Goal: Task Accomplishment & Management: Manage account settings

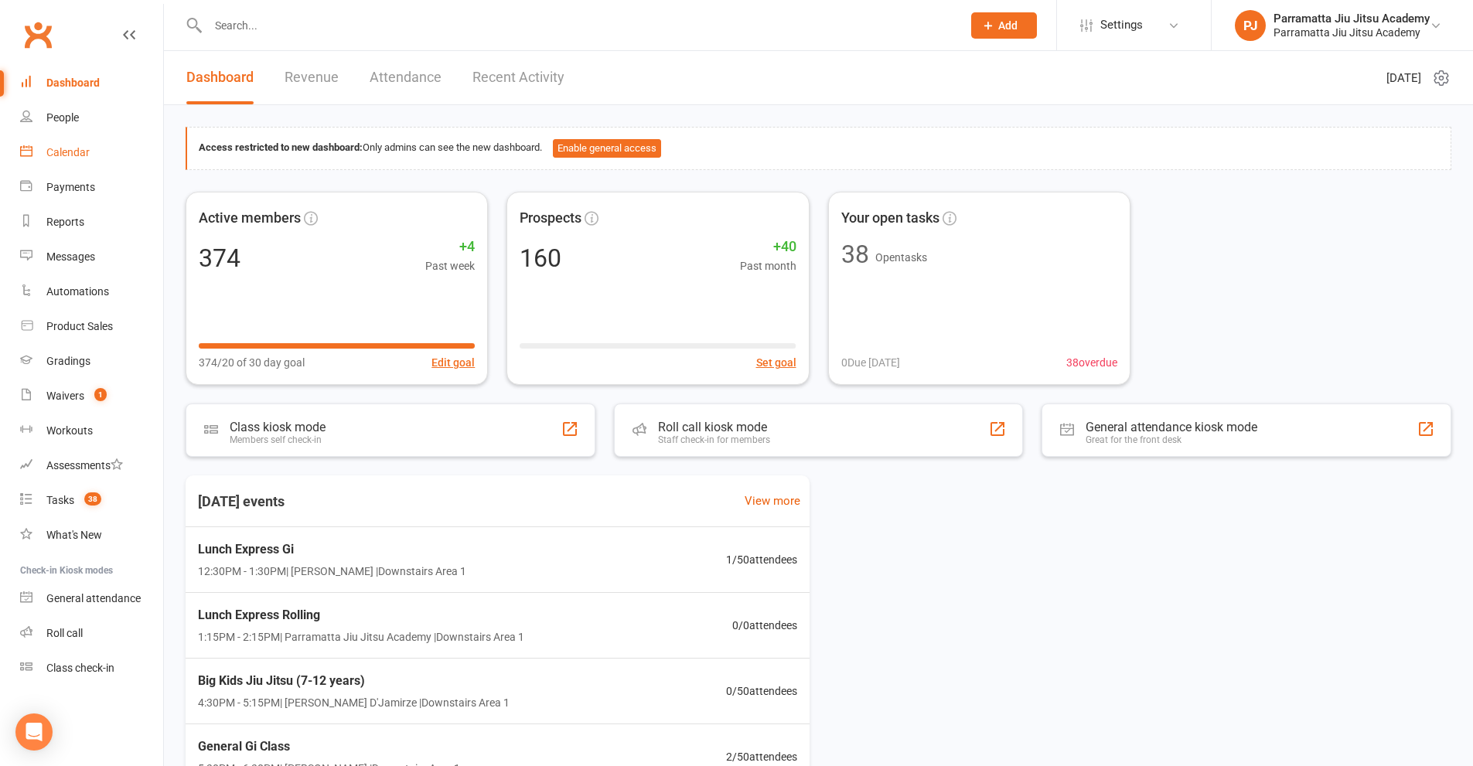
click at [69, 156] on div "Calendar" at bounding box center [67, 152] width 43 height 12
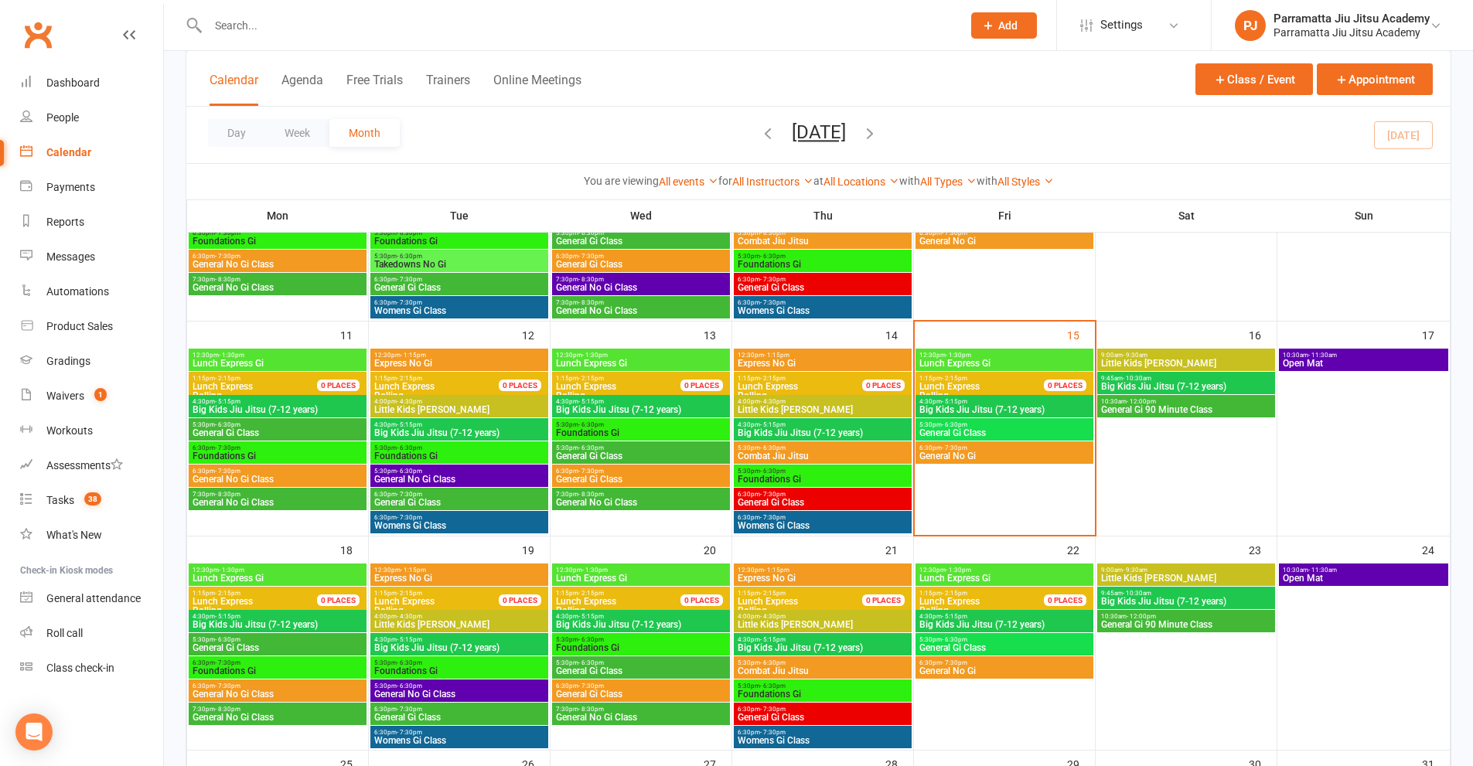
scroll to position [464, 0]
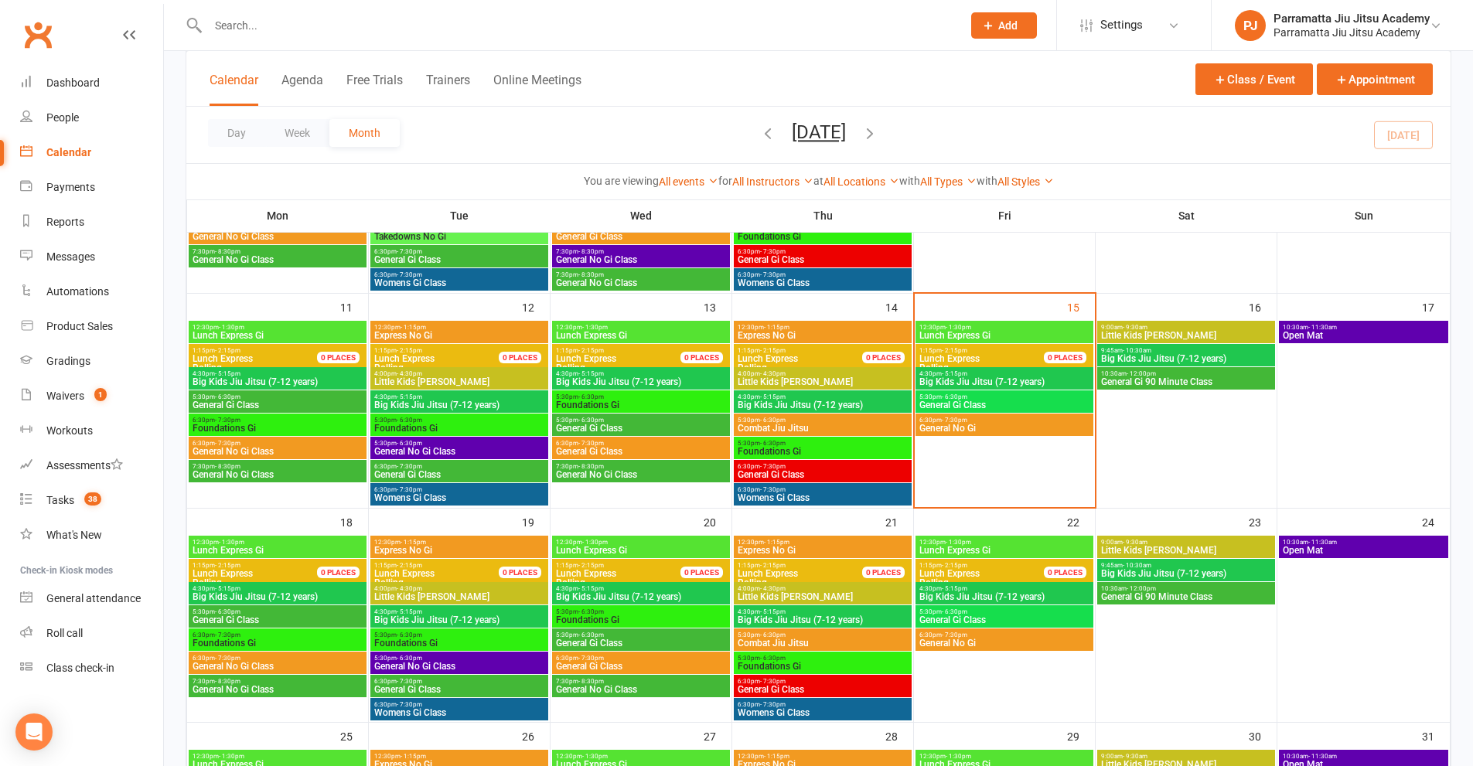
click at [417, 645] on span "Foundations Gi" at bounding box center [459, 643] width 172 height 9
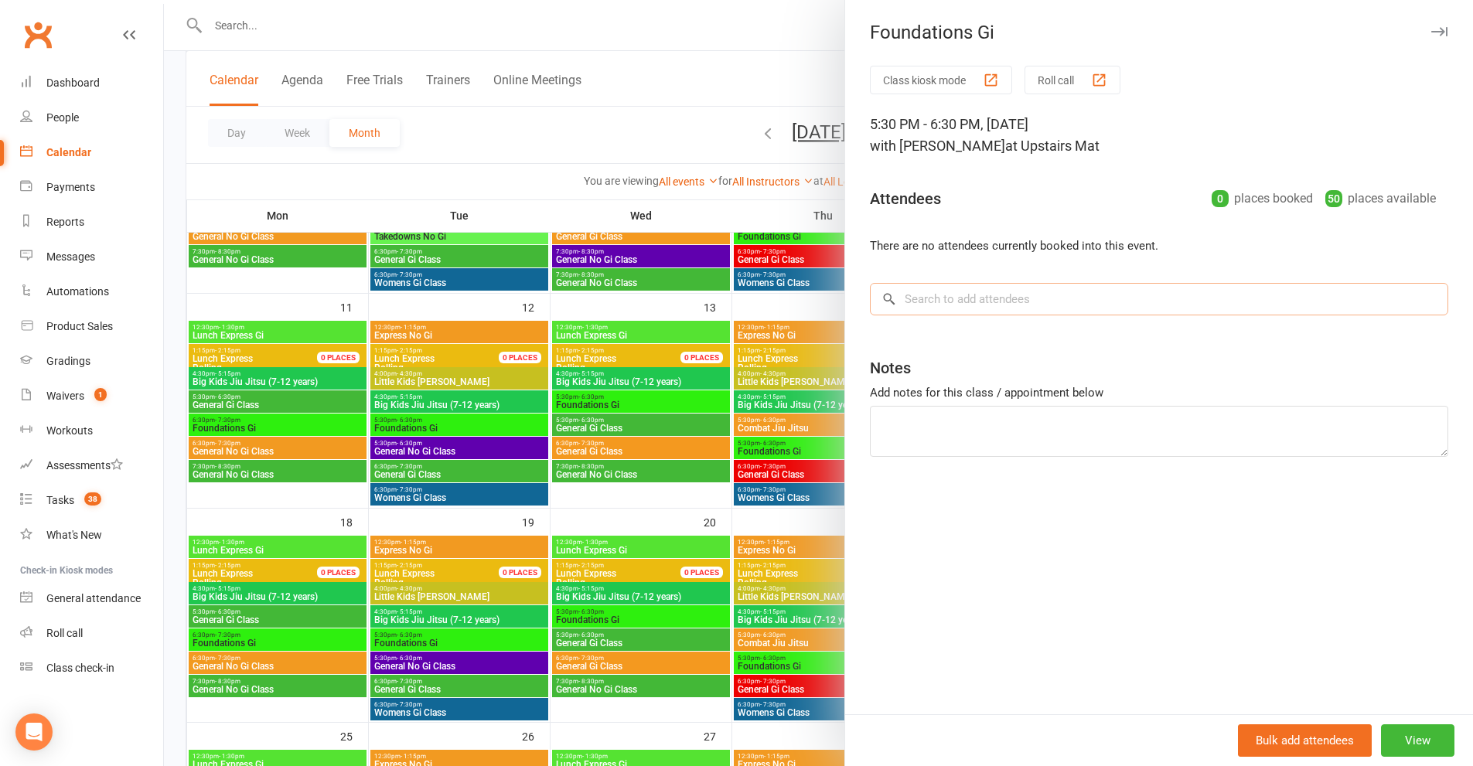
click at [1025, 292] on input "search" at bounding box center [1159, 299] width 578 height 32
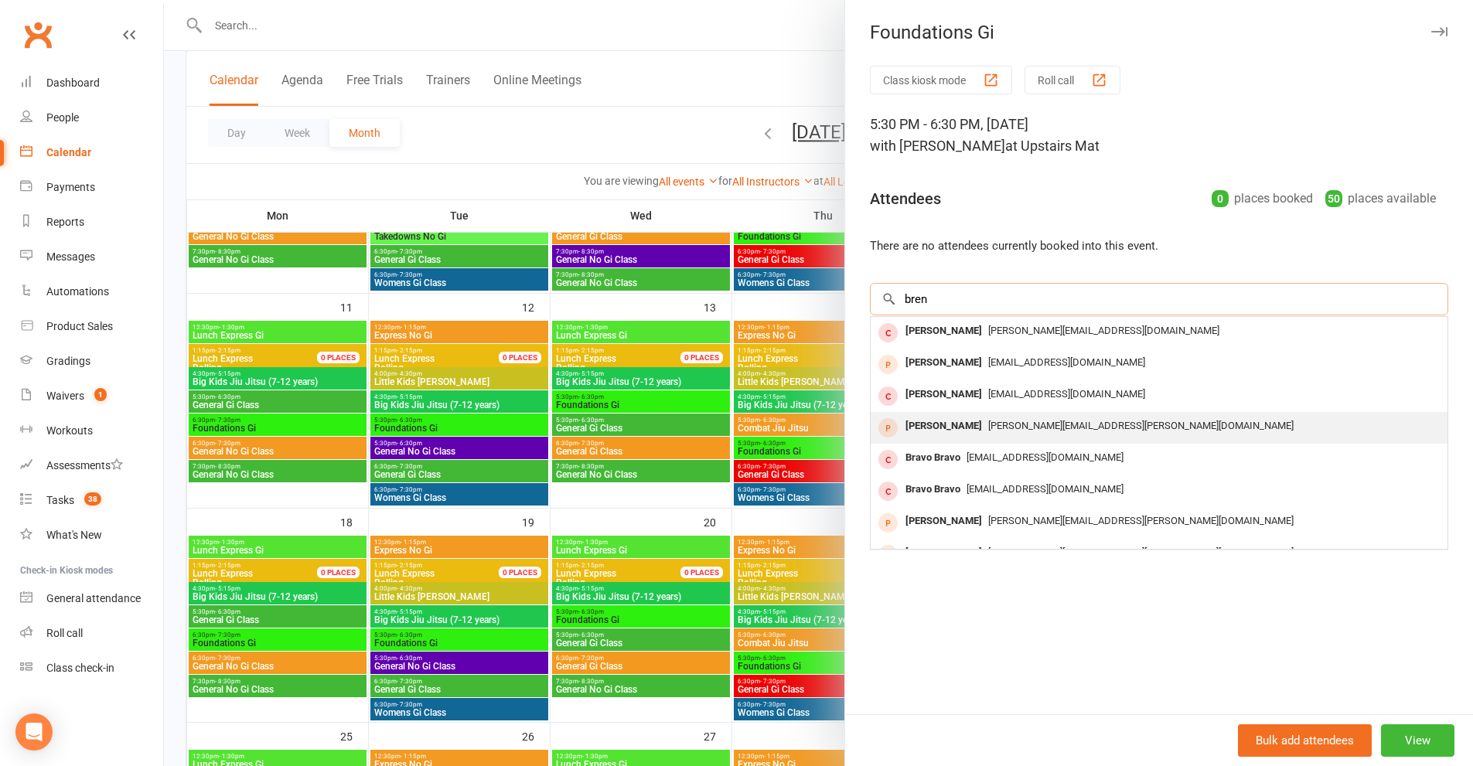
type input "bren"
click at [1047, 426] on span "[PERSON_NAME][EMAIL_ADDRESS][PERSON_NAME][DOMAIN_NAME]" at bounding box center [1140, 426] width 305 height 12
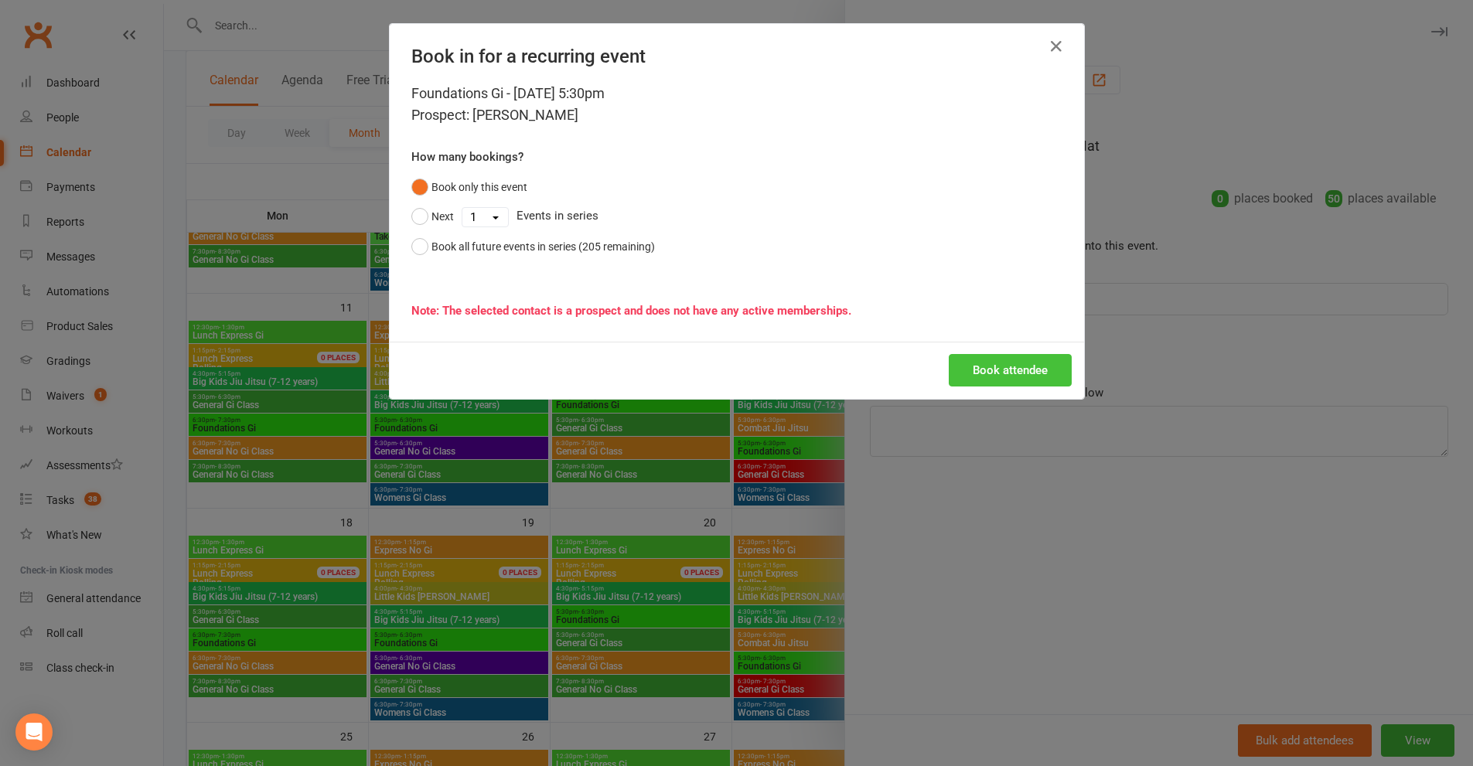
click at [984, 374] on button "Book attendee" at bounding box center [1010, 370] width 123 height 32
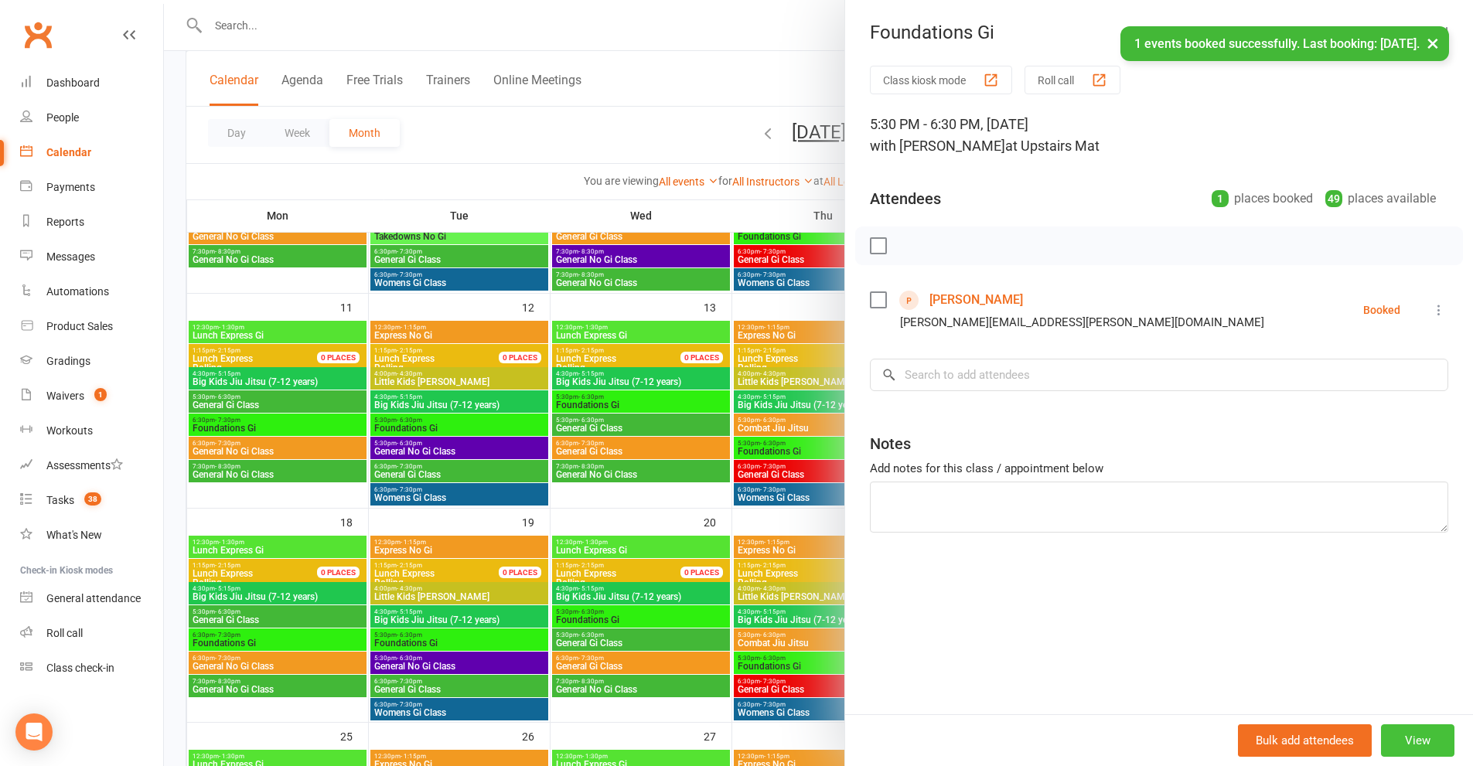
click at [1411, 738] on button "View" at bounding box center [1417, 741] width 73 height 32
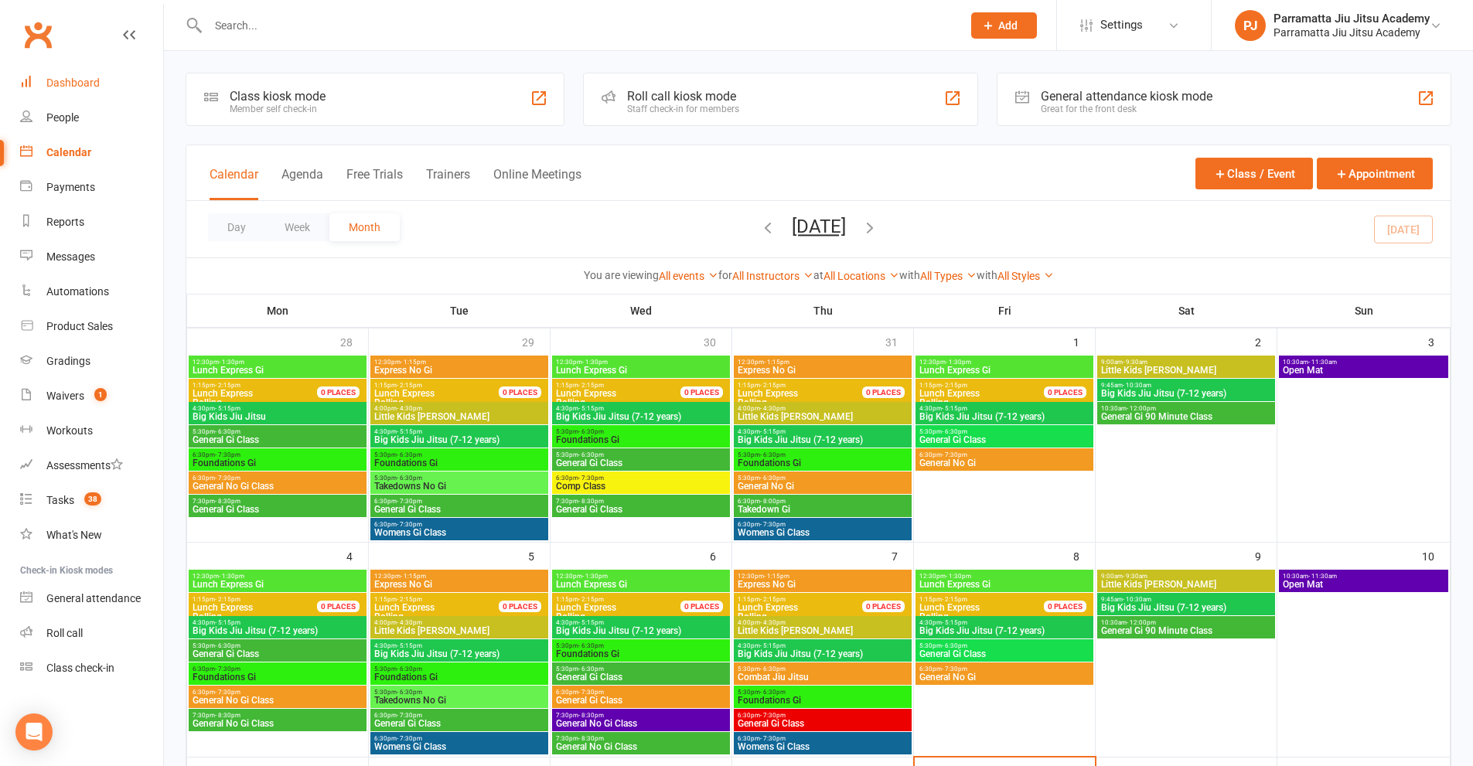
click at [72, 84] on div "Dashboard" at bounding box center [72, 83] width 53 height 12
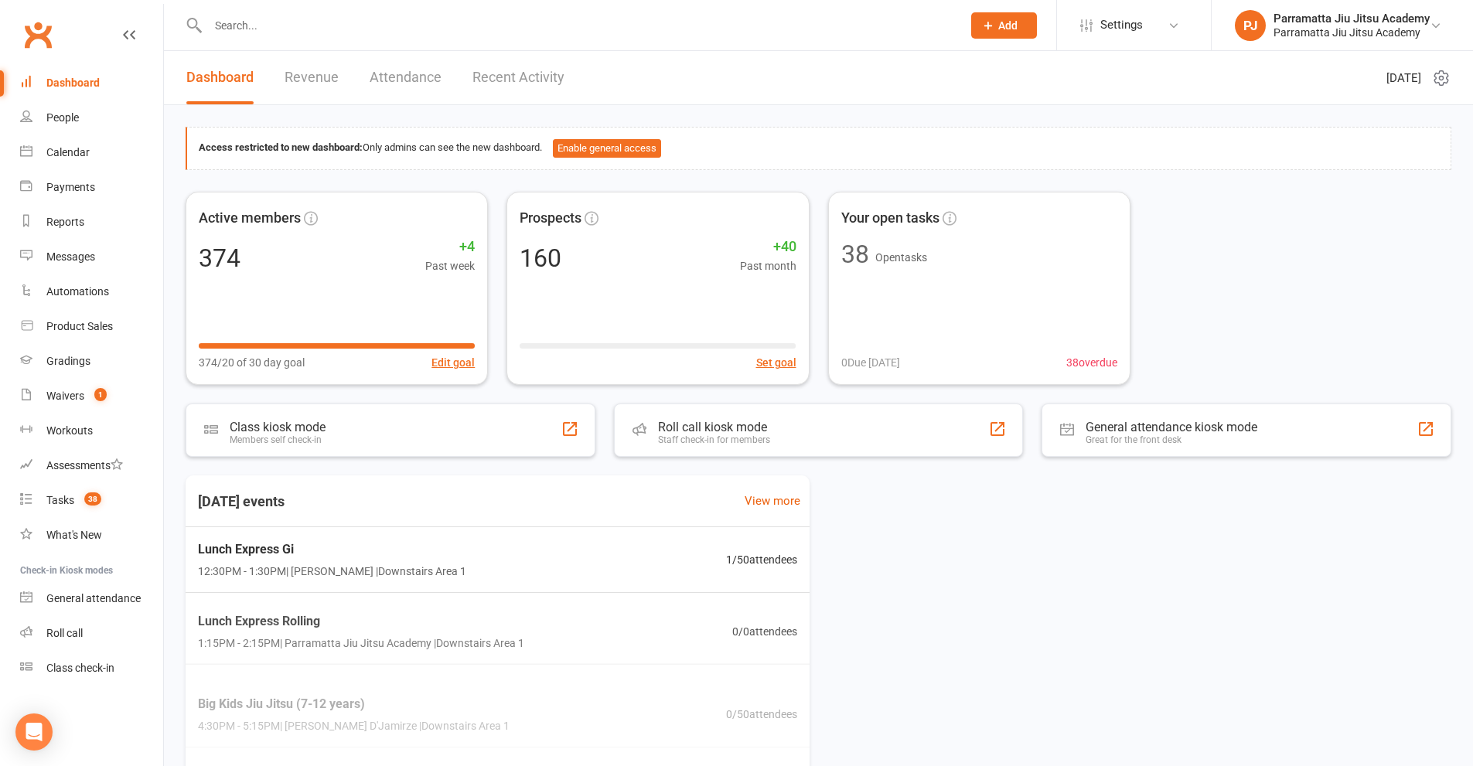
click at [553, 81] on link "Recent Activity" at bounding box center [518, 77] width 92 height 53
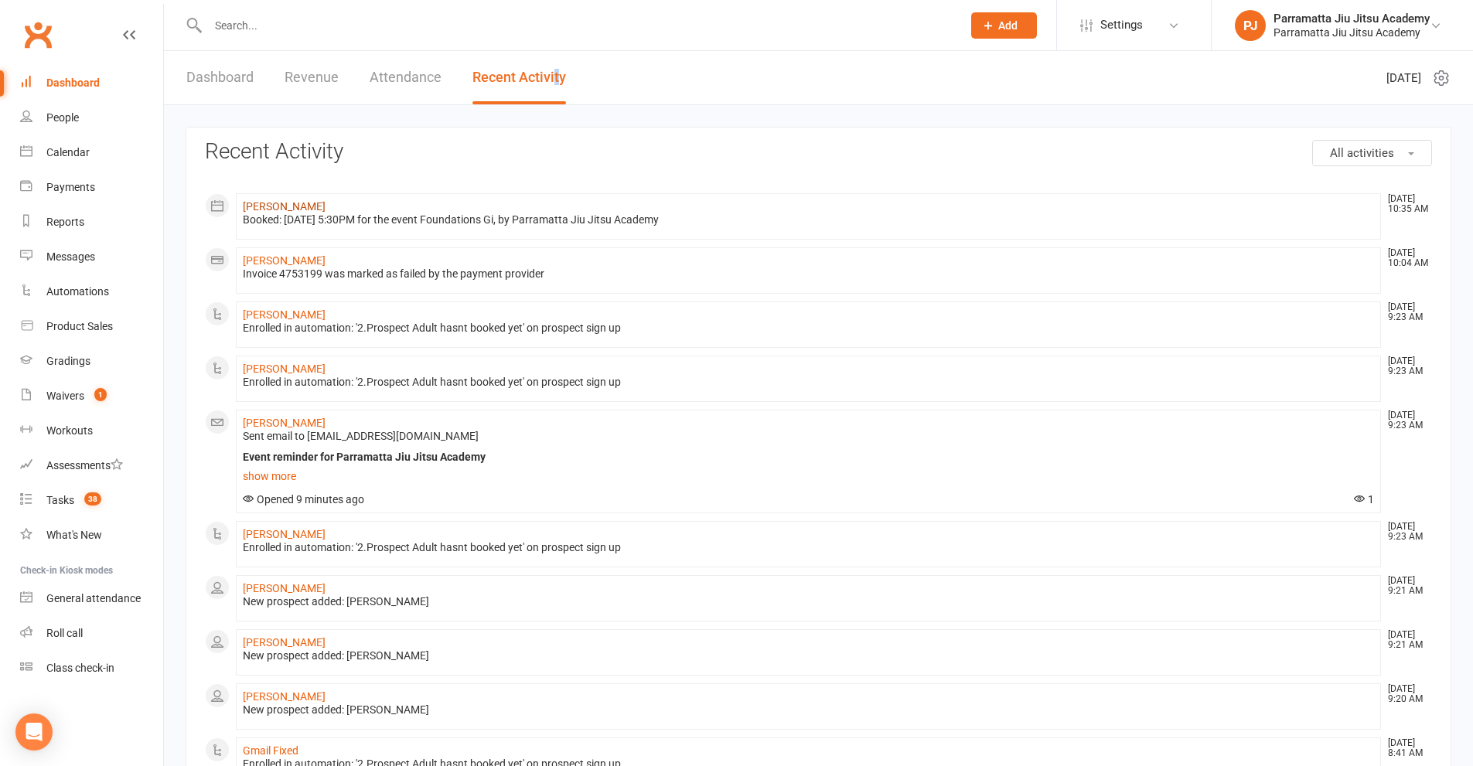
click at [276, 208] on link "[PERSON_NAME]" at bounding box center [284, 206] width 83 height 12
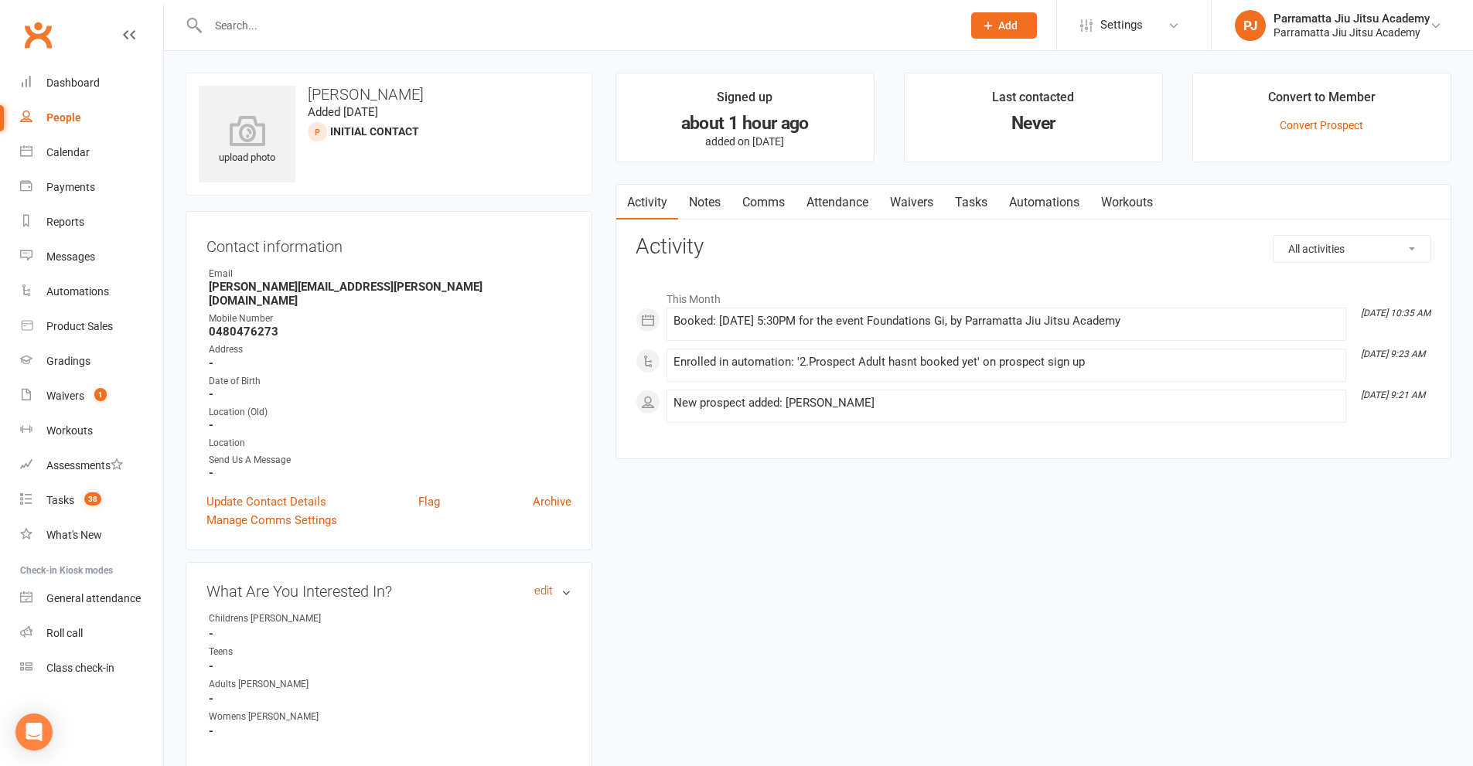
click at [541, 585] on link "edit" at bounding box center [543, 591] width 19 height 13
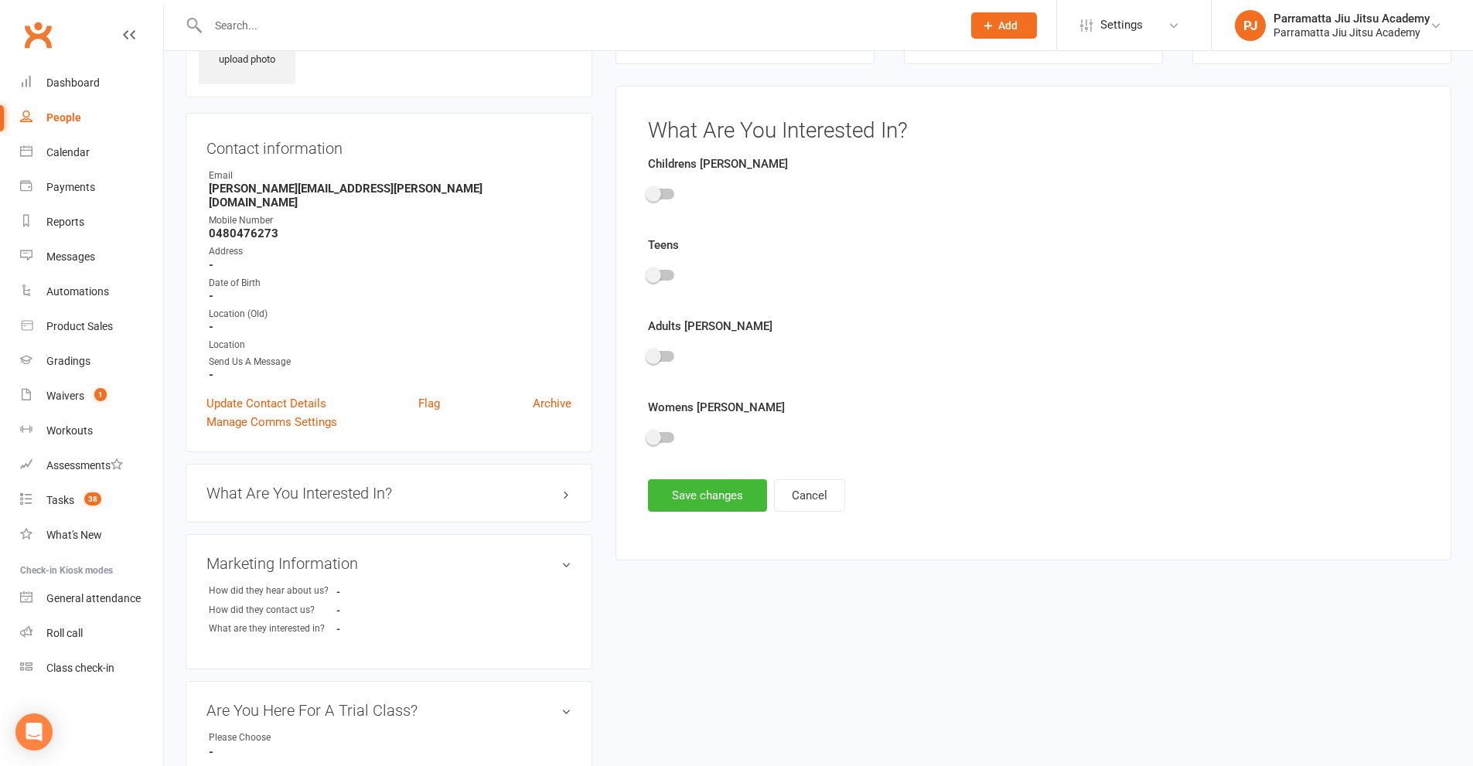
scroll to position [107, 0]
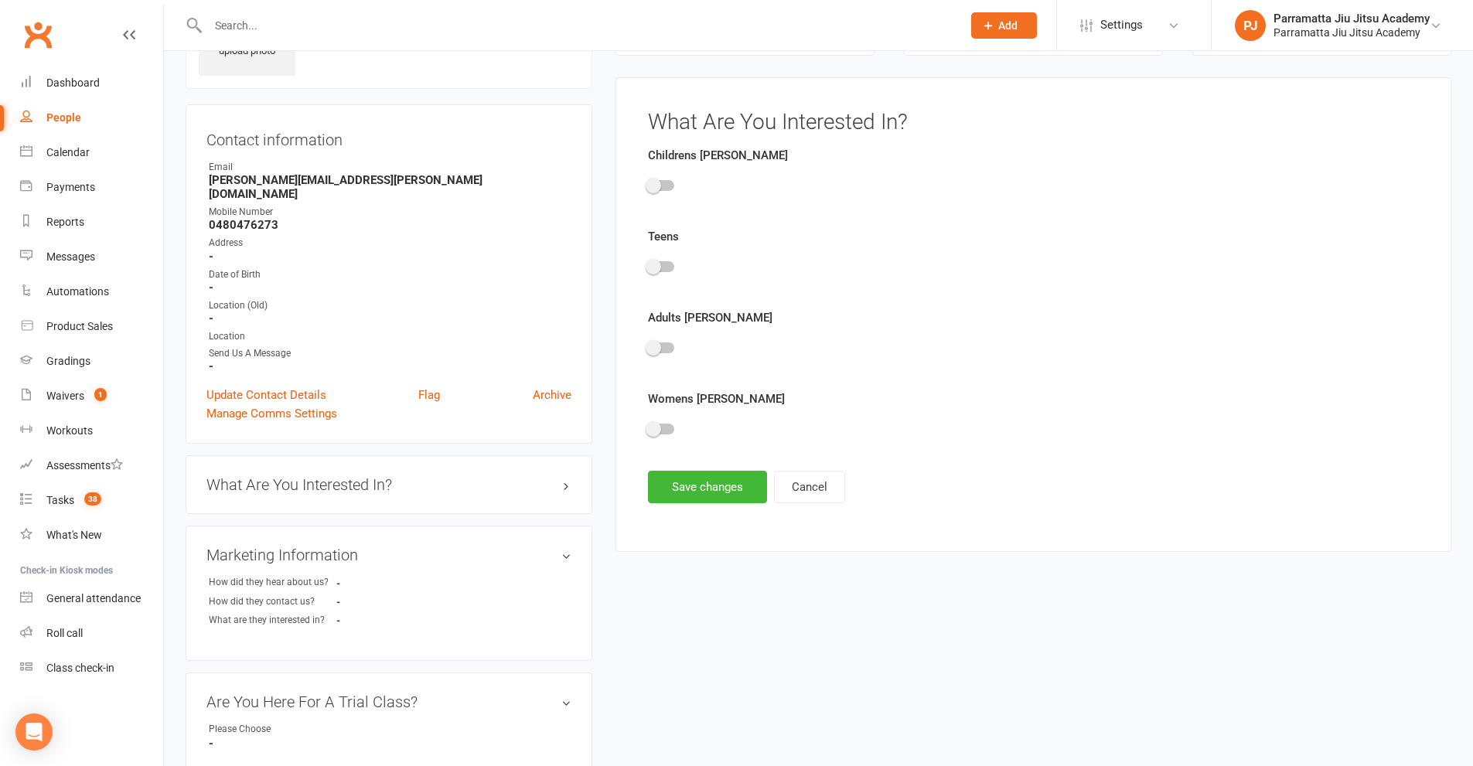
click at [661, 350] on label at bounding box center [661, 348] width 26 height 11
click at [662, 351] on div at bounding box center [661, 348] width 26 height 11
click at [648, 346] on input "checkbox" at bounding box center [648, 346] width 0 height 0
click at [721, 493] on button "Save changes" at bounding box center [707, 487] width 119 height 32
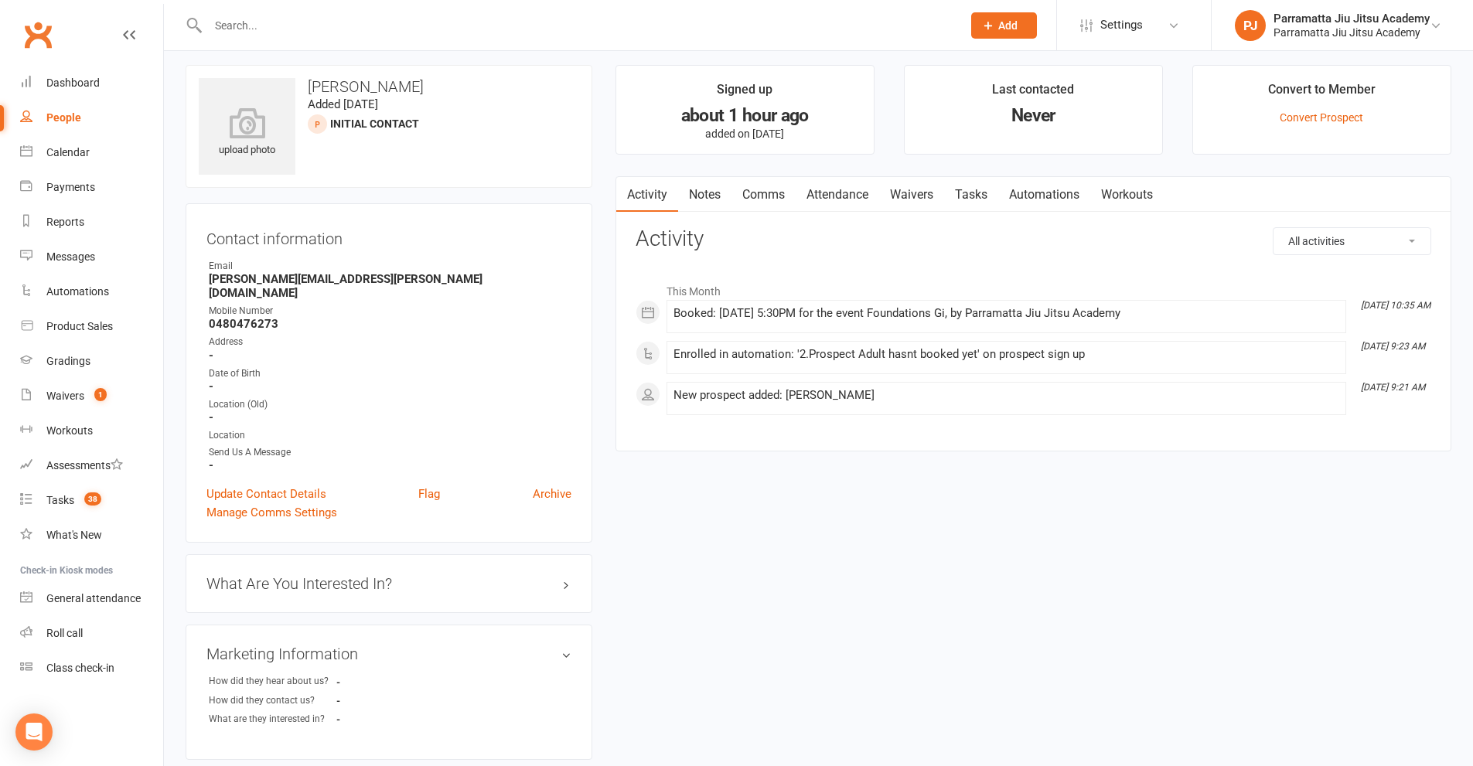
scroll to position [0, 0]
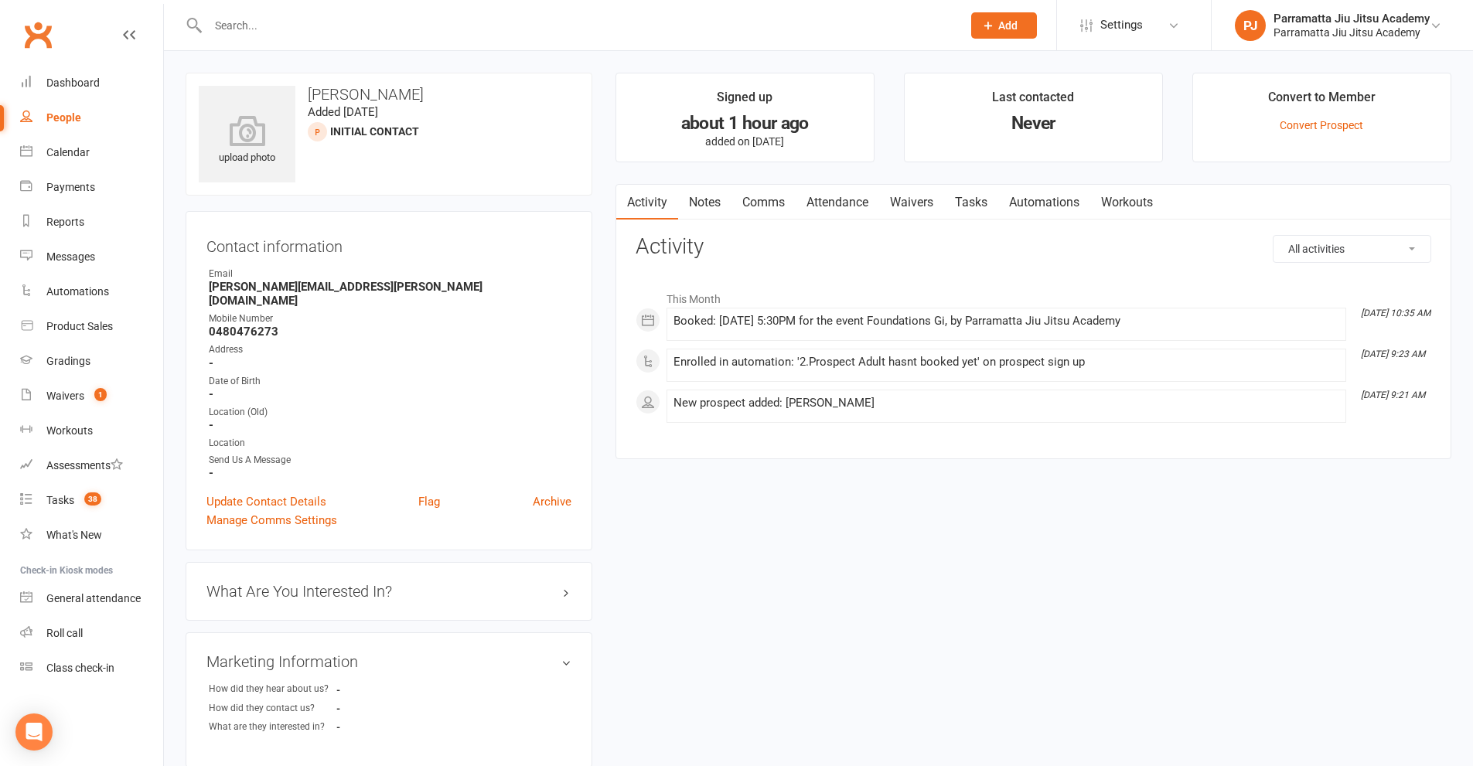
click at [1037, 202] on link "Automations" at bounding box center [1044, 203] width 92 height 36
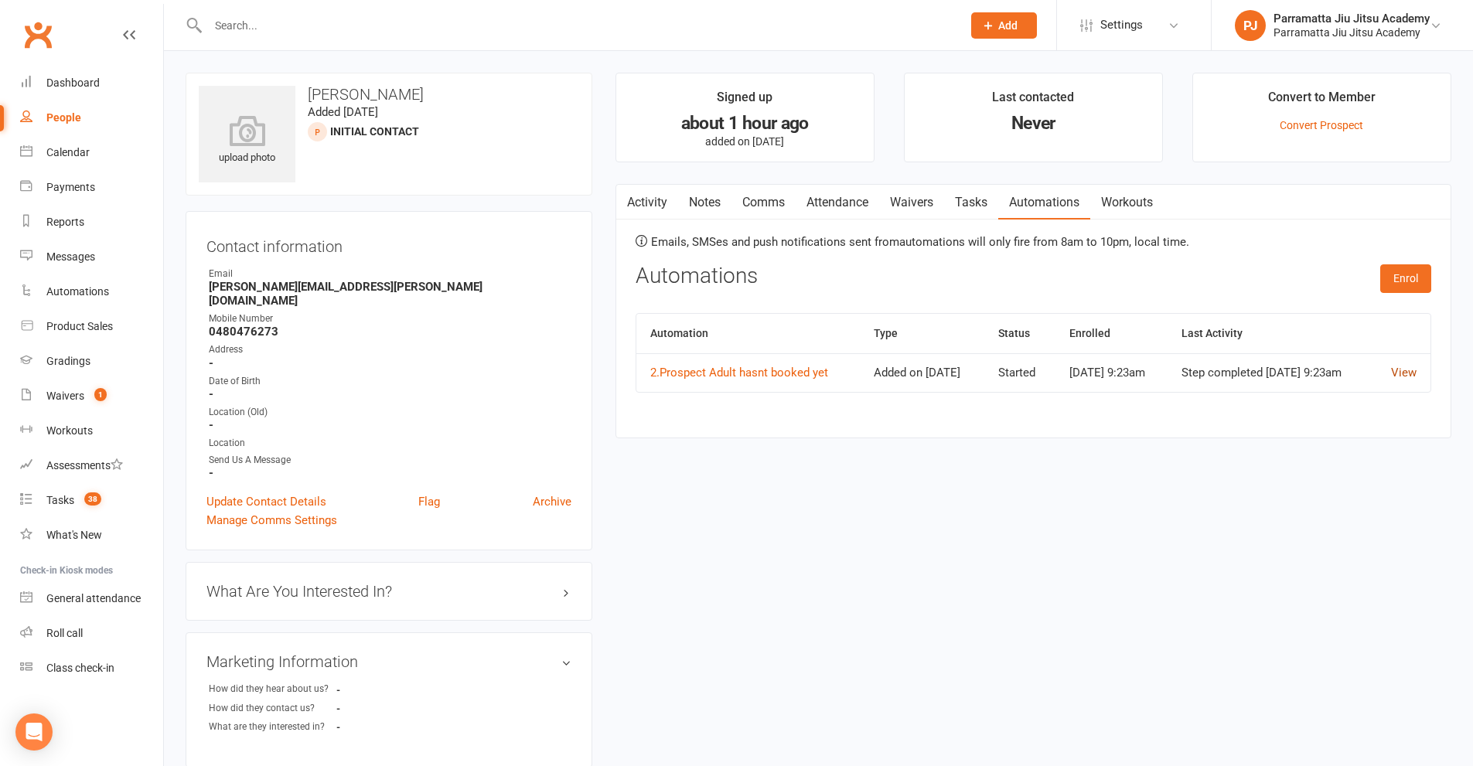
click at [1408, 380] on link "View" at bounding box center [1404, 373] width 26 height 14
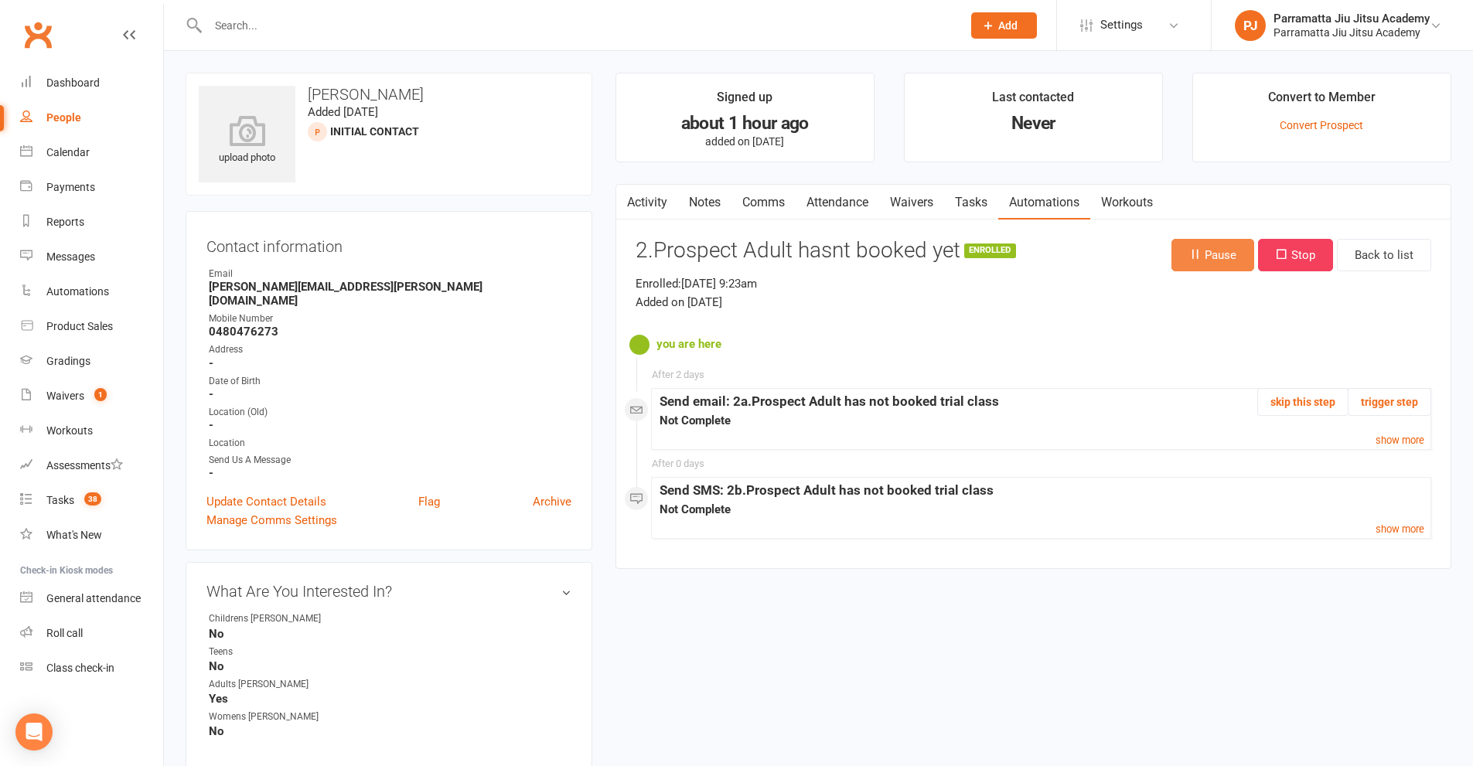
click at [1210, 260] on button "Pause" at bounding box center [1212, 255] width 83 height 32
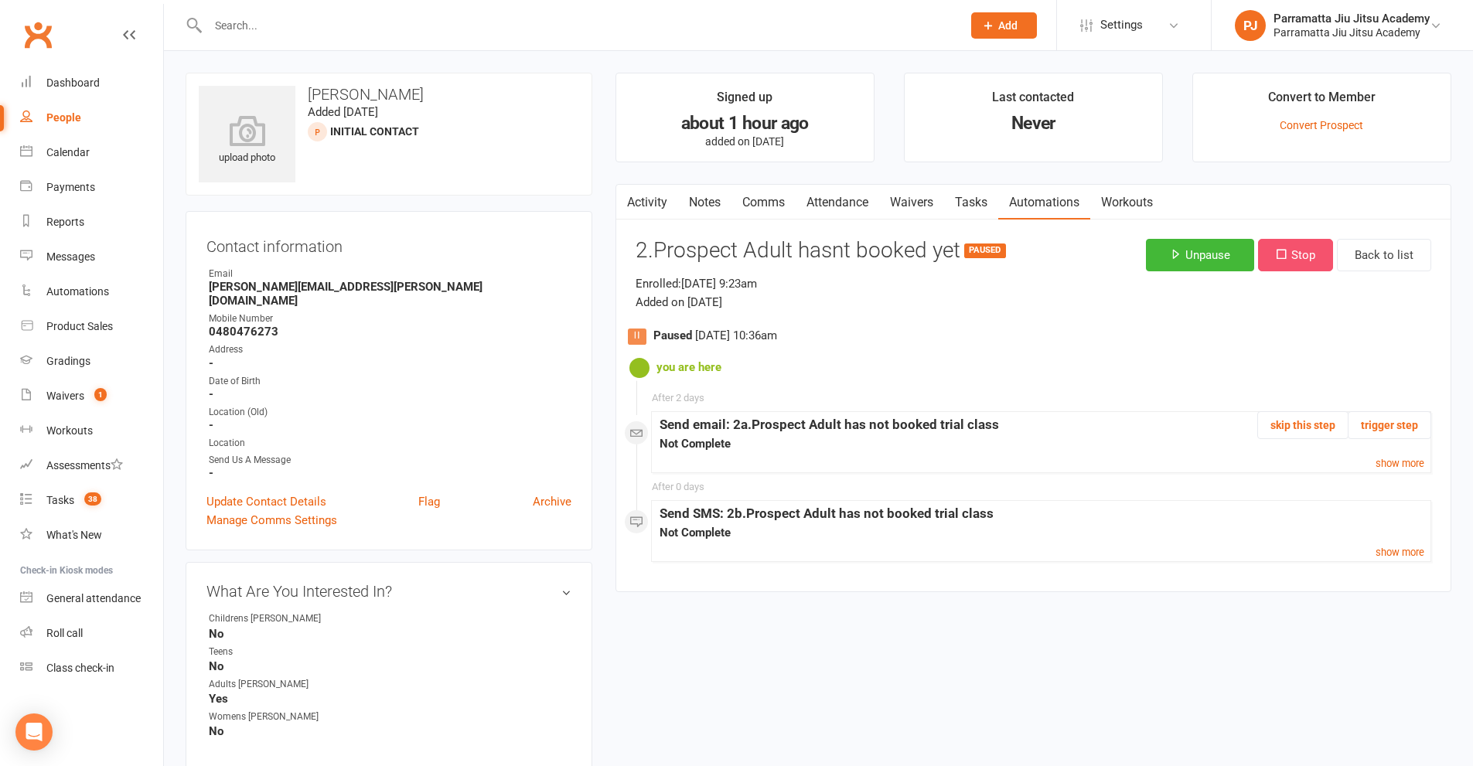
click at [1292, 251] on button "Stop" at bounding box center [1295, 255] width 75 height 32
click at [646, 206] on link "Activity" at bounding box center [647, 203] width 62 height 36
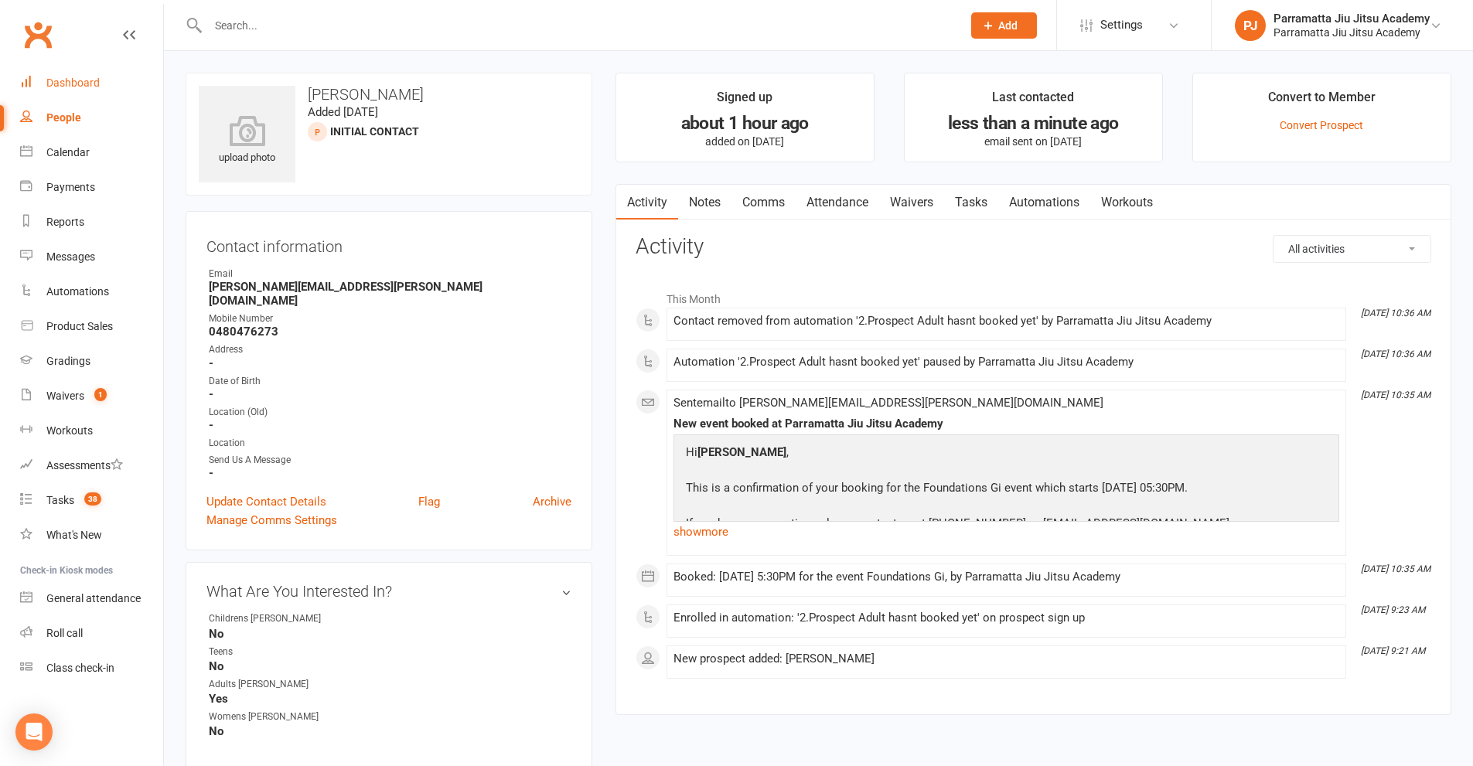
click at [85, 75] on link "Dashboard" at bounding box center [91, 83] width 143 height 35
